Goal: Use online tool/utility: Utilize a website feature to perform a specific function

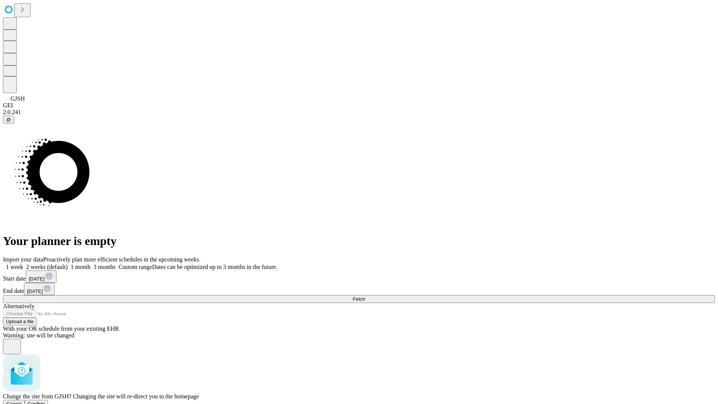
click at [45, 401] on span "Confirm" at bounding box center [37, 404] width 18 height 6
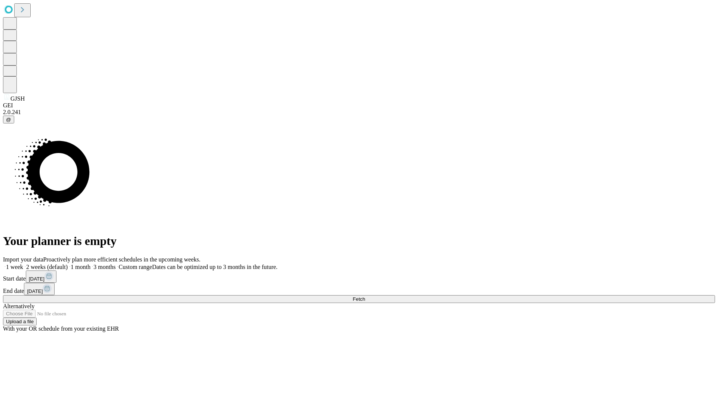
click at [23, 263] on label "1 week" at bounding box center [13, 266] width 20 height 6
click at [365, 296] on span "Fetch" at bounding box center [358, 299] width 12 height 6
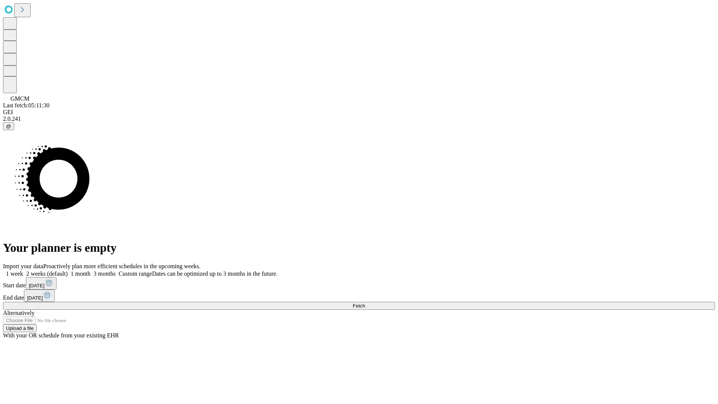
click at [365, 303] on span "Fetch" at bounding box center [358, 306] width 12 height 6
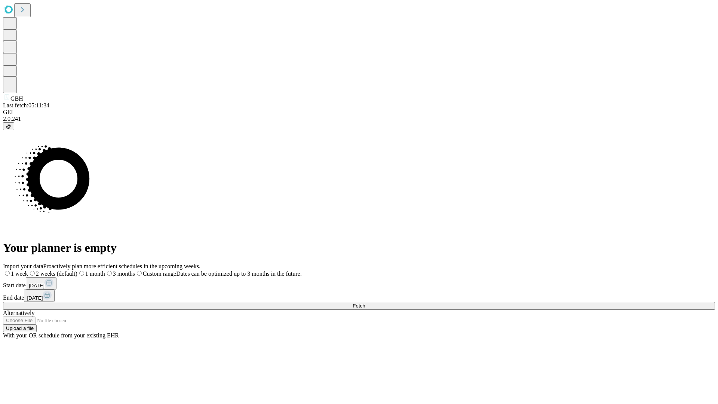
click at [365, 303] on span "Fetch" at bounding box center [358, 306] width 12 height 6
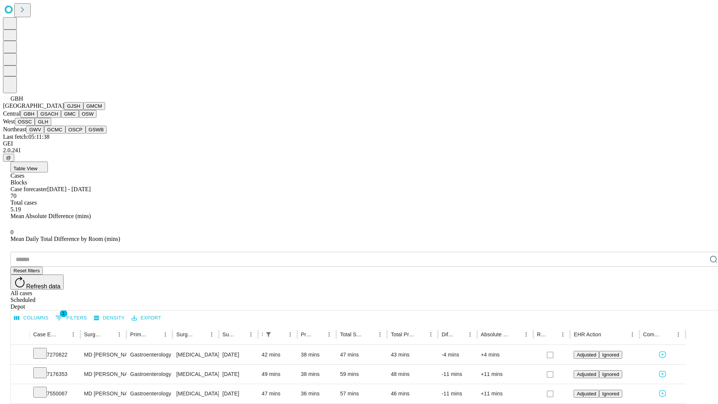
click at [58, 118] on button "GSACH" at bounding box center [49, 114] width 24 height 8
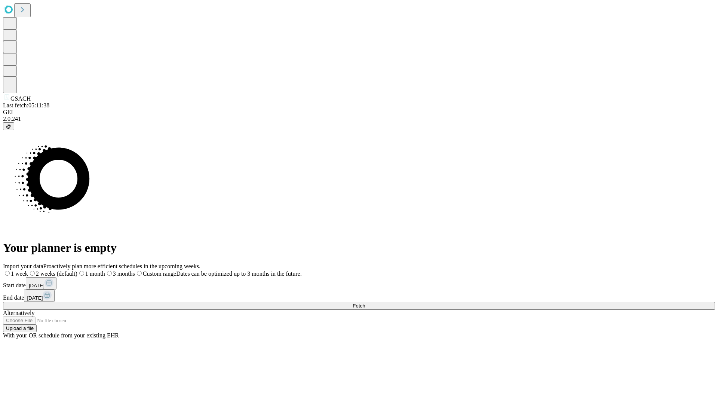
click at [28, 270] on label "1 week" at bounding box center [15, 273] width 25 height 6
click at [365, 303] on span "Fetch" at bounding box center [358, 306] width 12 height 6
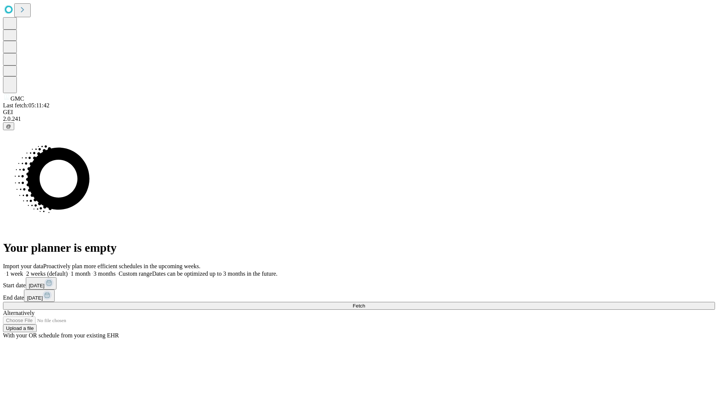
click at [365, 303] on span "Fetch" at bounding box center [358, 306] width 12 height 6
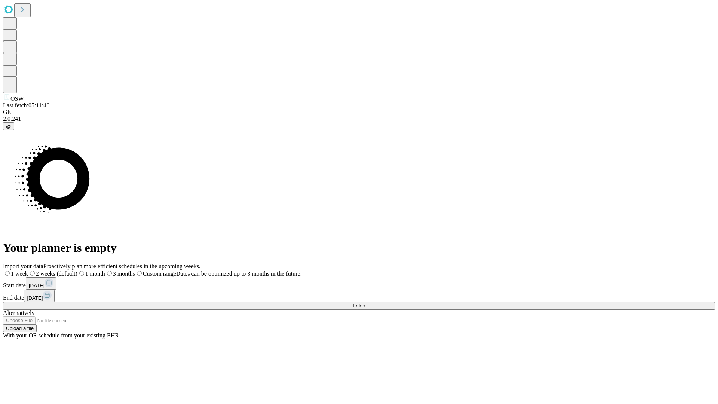
click at [28, 270] on label "1 week" at bounding box center [15, 273] width 25 height 6
click at [365, 303] on span "Fetch" at bounding box center [358, 306] width 12 height 6
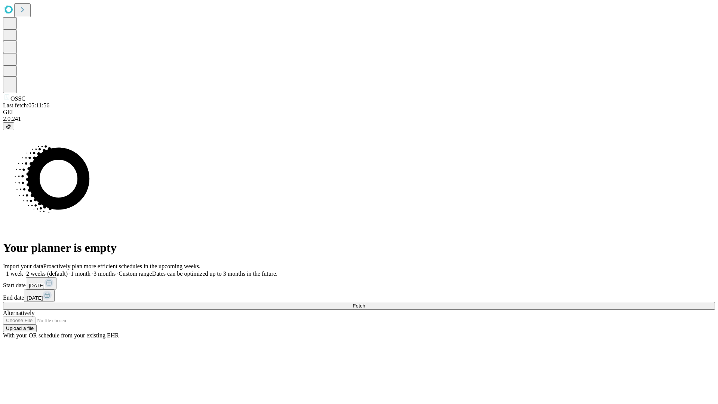
click at [23, 270] on label "1 week" at bounding box center [13, 273] width 20 height 6
click at [365, 303] on span "Fetch" at bounding box center [358, 306] width 12 height 6
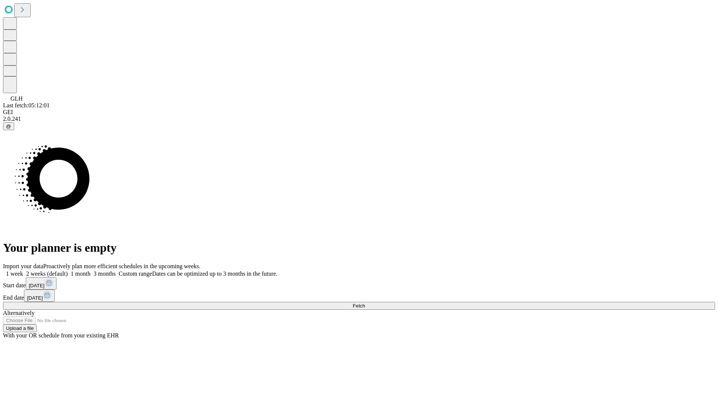
click at [23, 270] on label "1 week" at bounding box center [13, 273] width 20 height 6
click at [365, 303] on span "Fetch" at bounding box center [358, 306] width 12 height 6
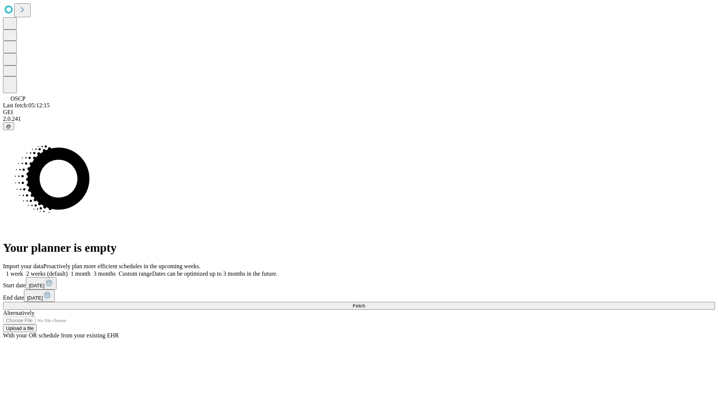
click at [23, 270] on label "1 week" at bounding box center [13, 273] width 20 height 6
click at [365, 303] on span "Fetch" at bounding box center [358, 306] width 12 height 6
